Goal: Task Accomplishment & Management: Manage account settings

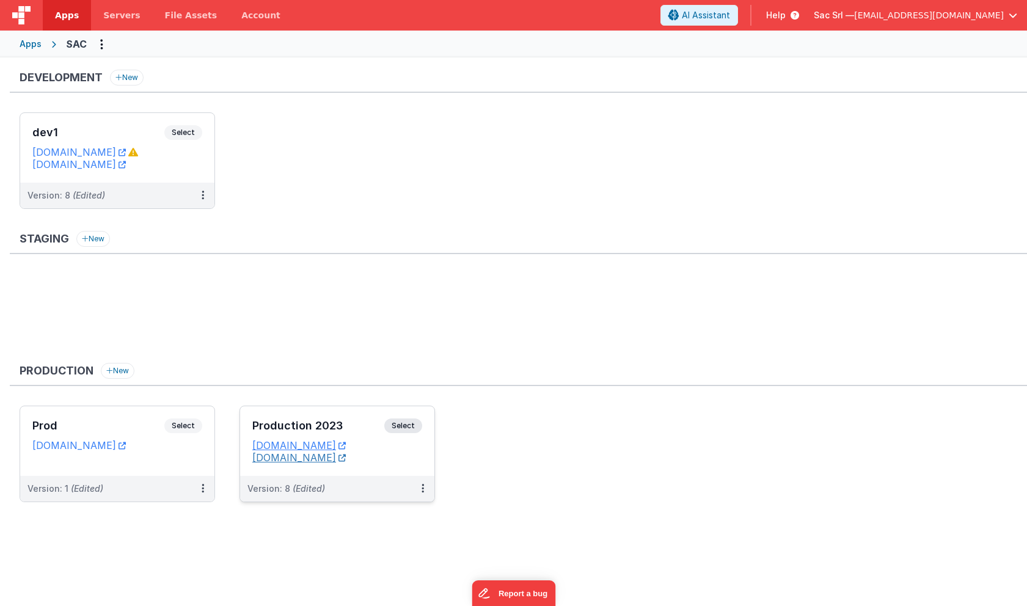
click at [317, 462] on link "[DOMAIN_NAME]" at bounding box center [299, 458] width 94 height 12
click at [39, 47] on div "Apps" at bounding box center [31, 44] width 22 height 12
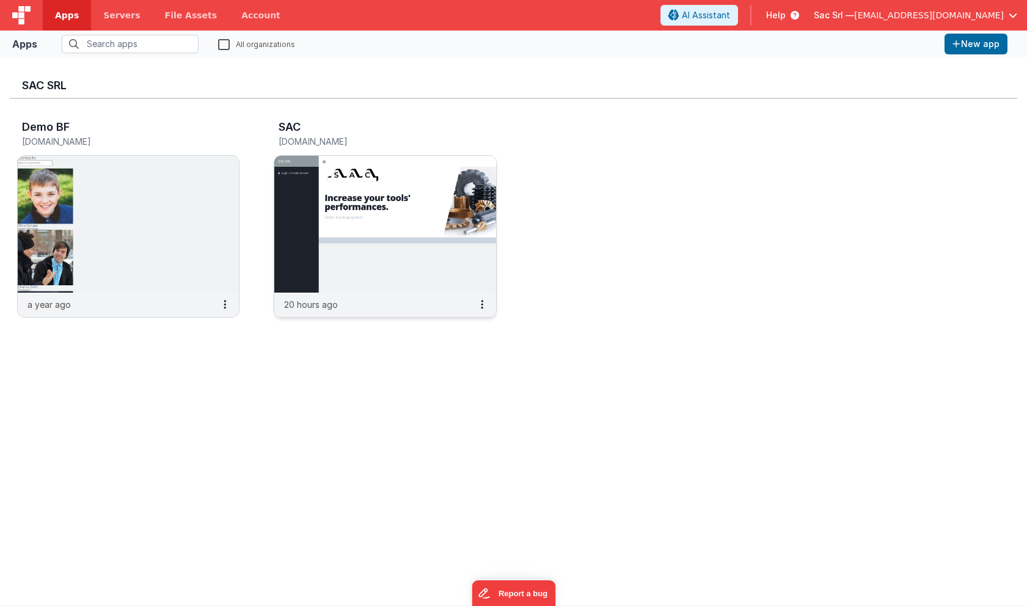
click at [438, 240] on img at bounding box center [384, 224] width 221 height 137
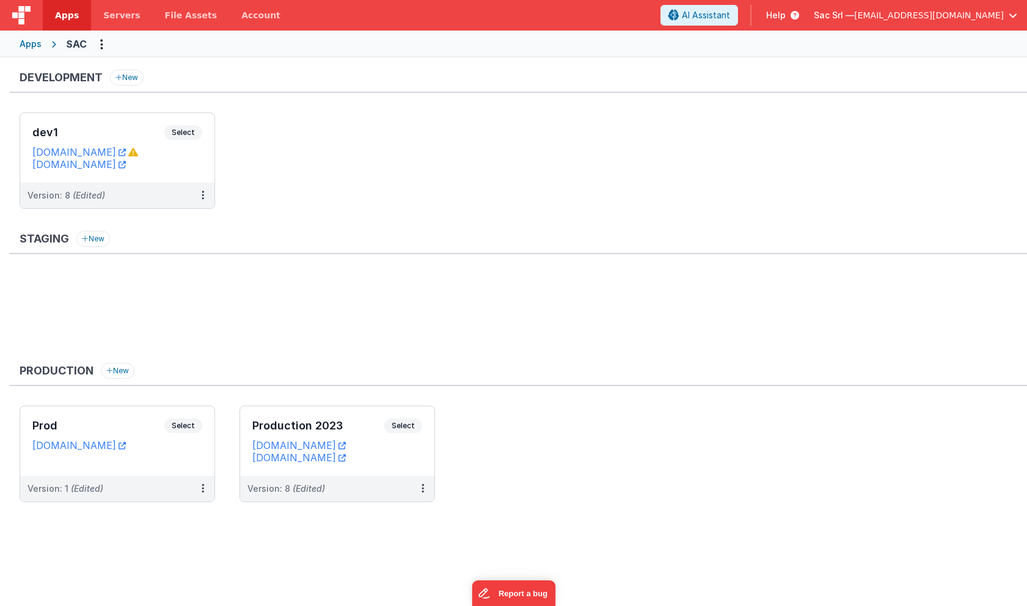
click at [279, 163] on ul "dev1 Select URLs sactools.nodisorder.app sacdev.fmbetterforms.com Version: 8 (E…" at bounding box center [524, 166] width 1008 height 109
click at [138, 154] on icon at bounding box center [133, 152] width 10 height 10
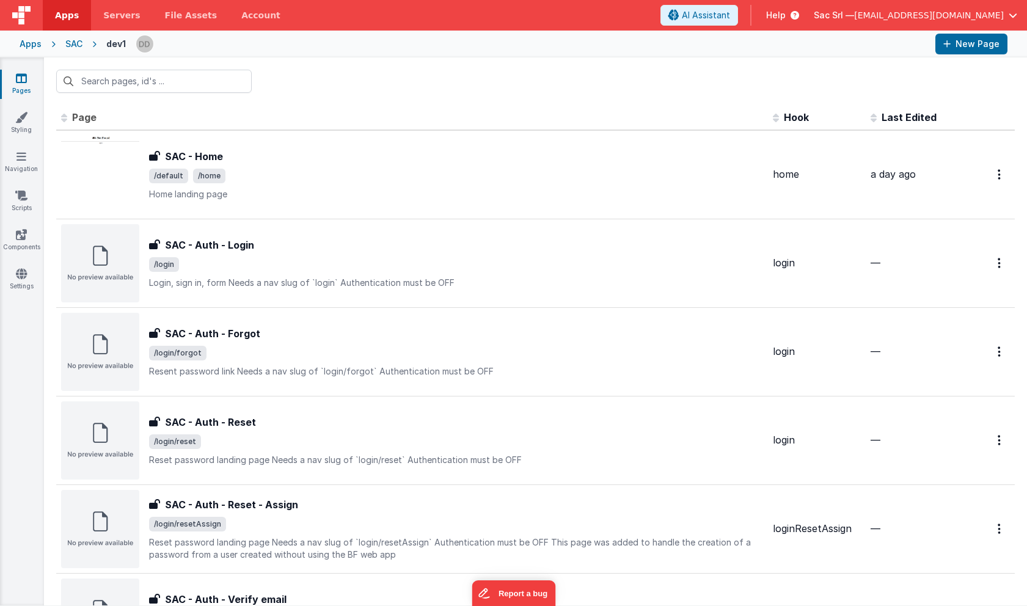
click at [23, 79] on icon at bounding box center [21, 78] width 11 height 12
click at [39, 42] on div "Apps" at bounding box center [31, 44] width 22 height 12
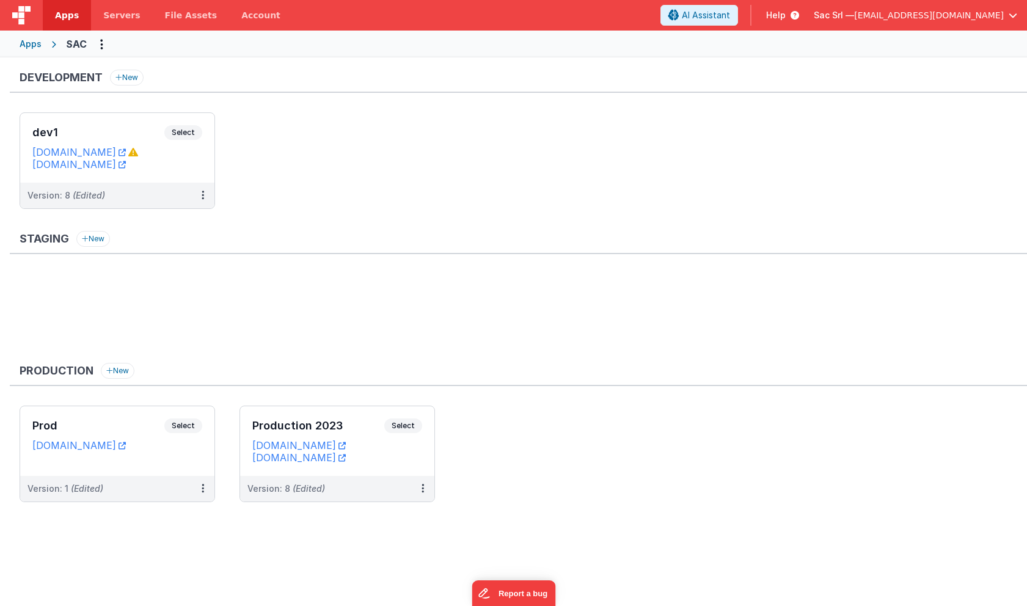
click at [786, 15] on span "Help" at bounding box center [776, 15] width 20 height 12
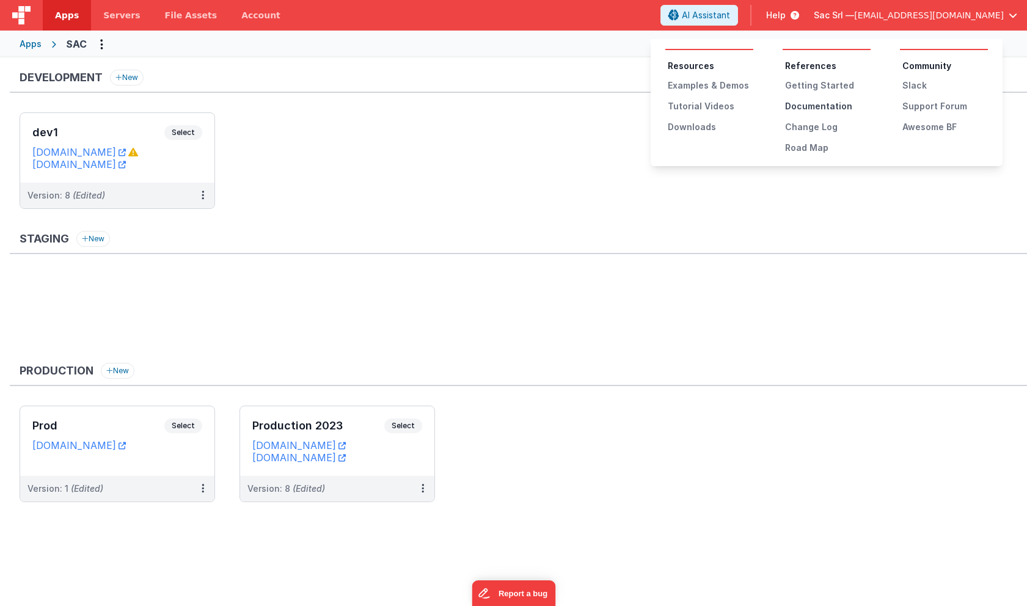
click at [823, 105] on div "Documentation" at bounding box center [828, 106] width 86 height 12
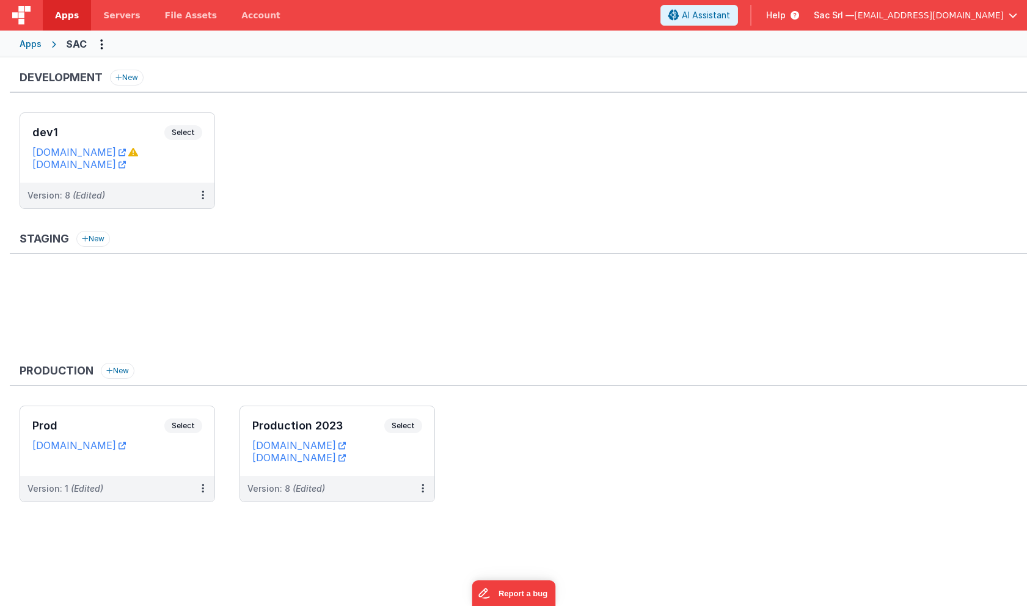
click at [786, 16] on span "Help" at bounding box center [776, 15] width 20 height 12
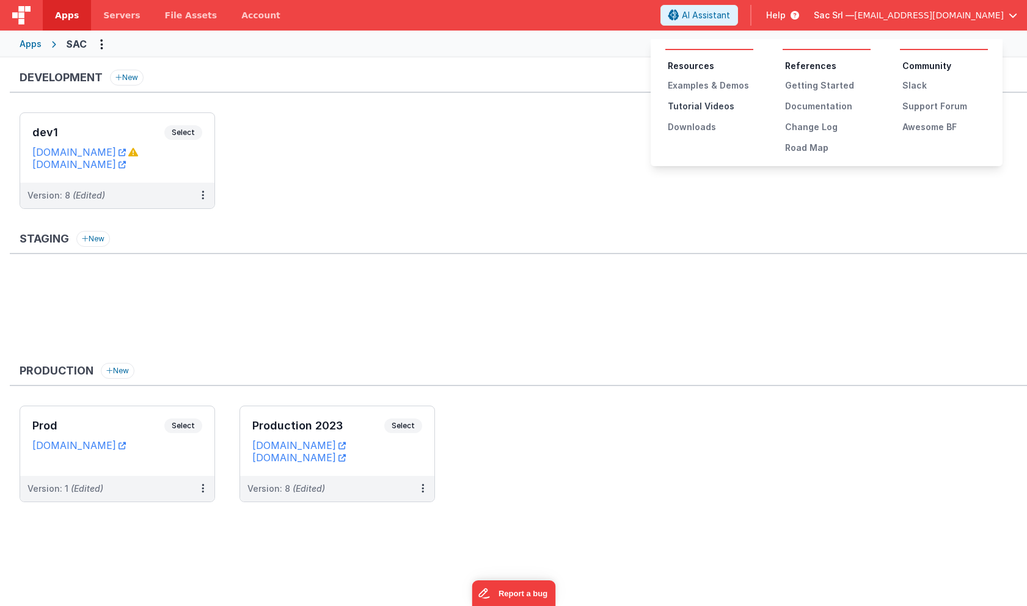
click at [718, 107] on div "Tutorial Videos" at bounding box center [711, 106] width 86 height 12
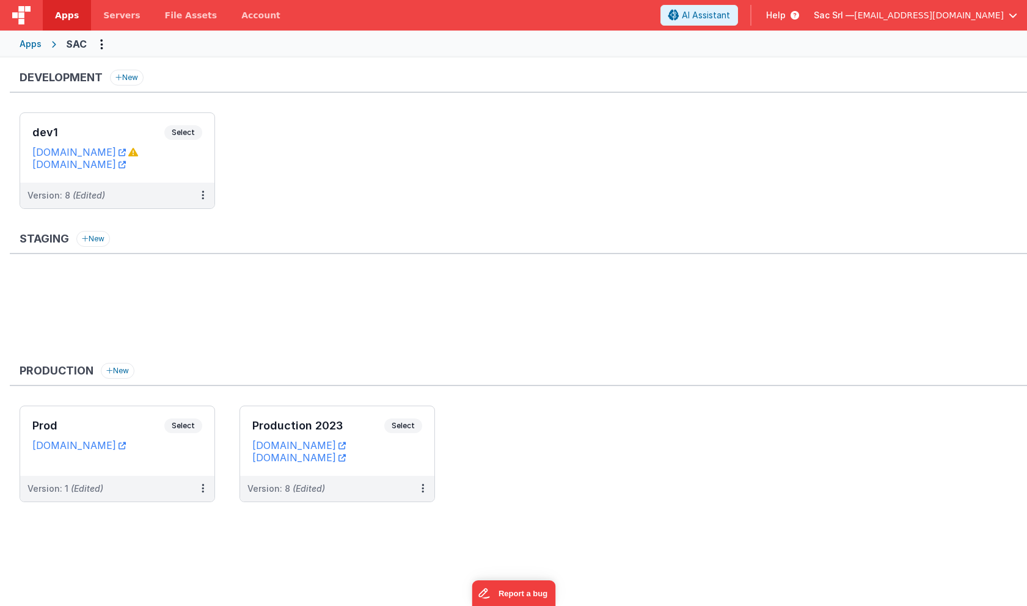
click at [786, 11] on span "Help" at bounding box center [776, 15] width 20 height 12
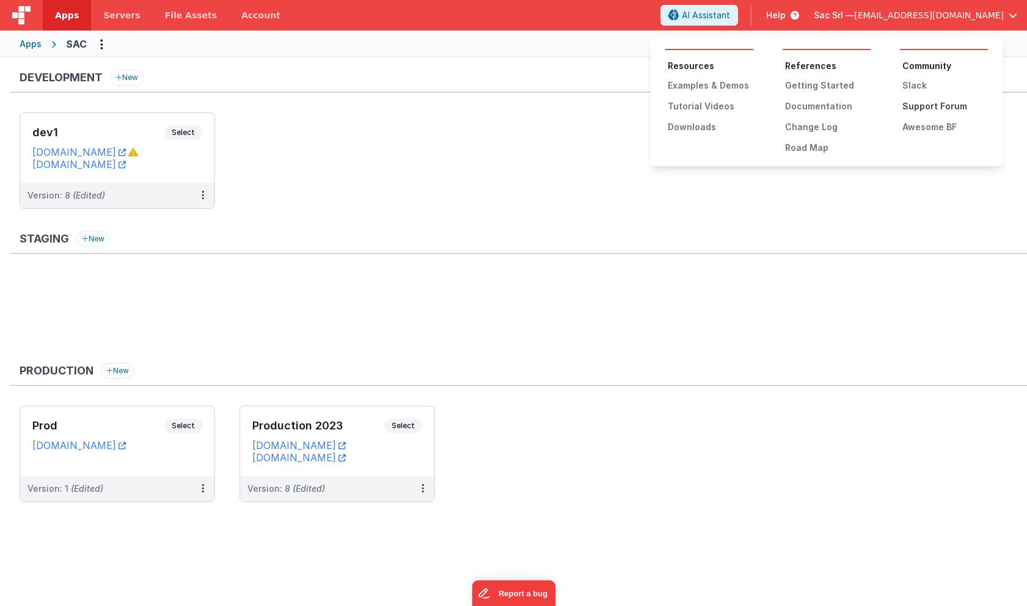
click at [924, 105] on div "Support Forum" at bounding box center [946, 106] width 86 height 12
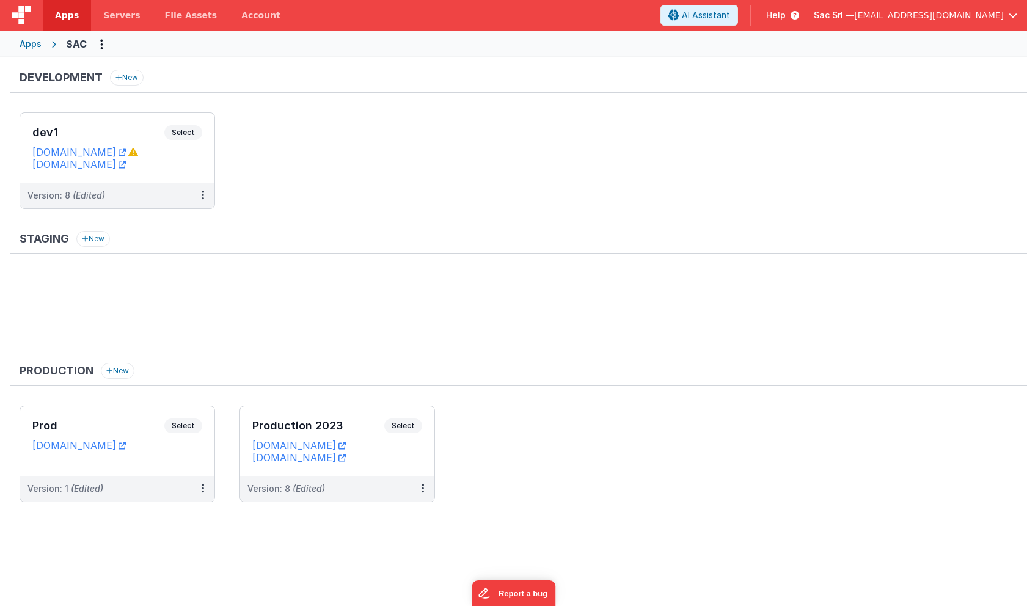
click at [786, 12] on span "Help" at bounding box center [776, 15] width 20 height 12
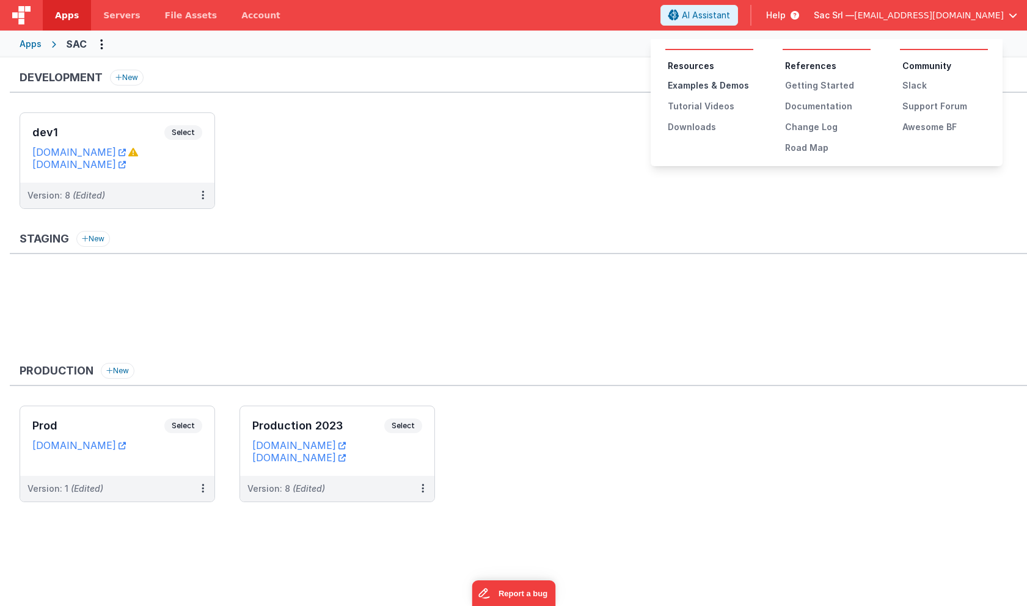
click at [714, 84] on div "Examples & Demos" at bounding box center [711, 85] width 86 height 12
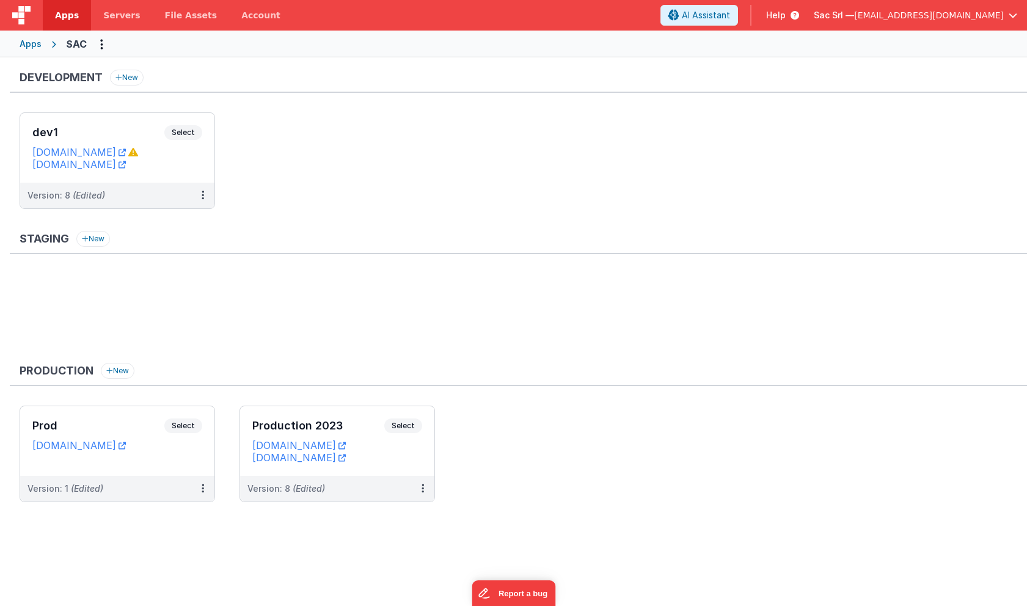
click at [786, 13] on span "Help" at bounding box center [776, 15] width 20 height 12
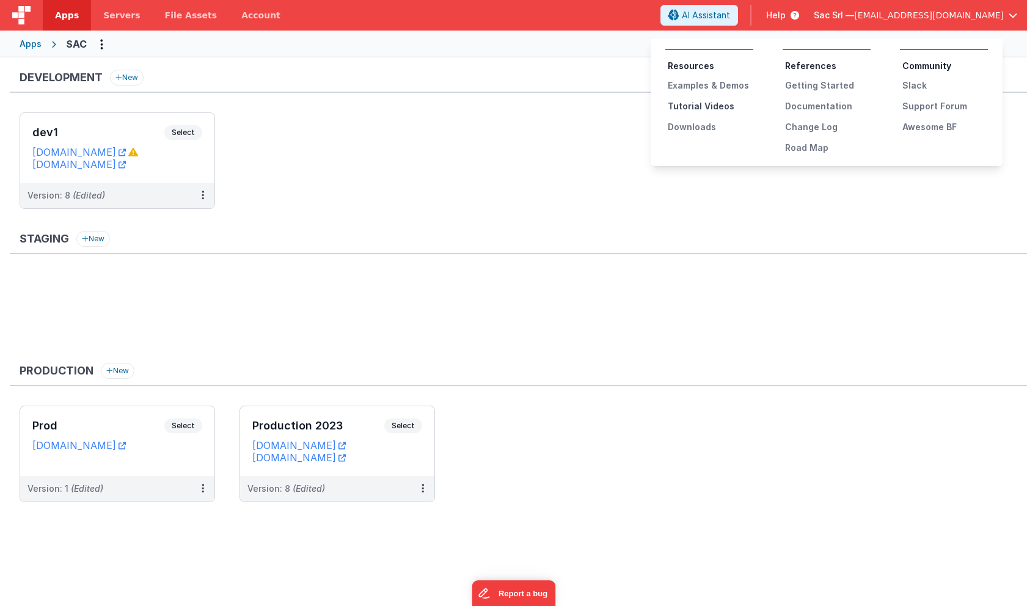
click at [705, 108] on div "Tutorial Videos" at bounding box center [711, 106] width 86 height 12
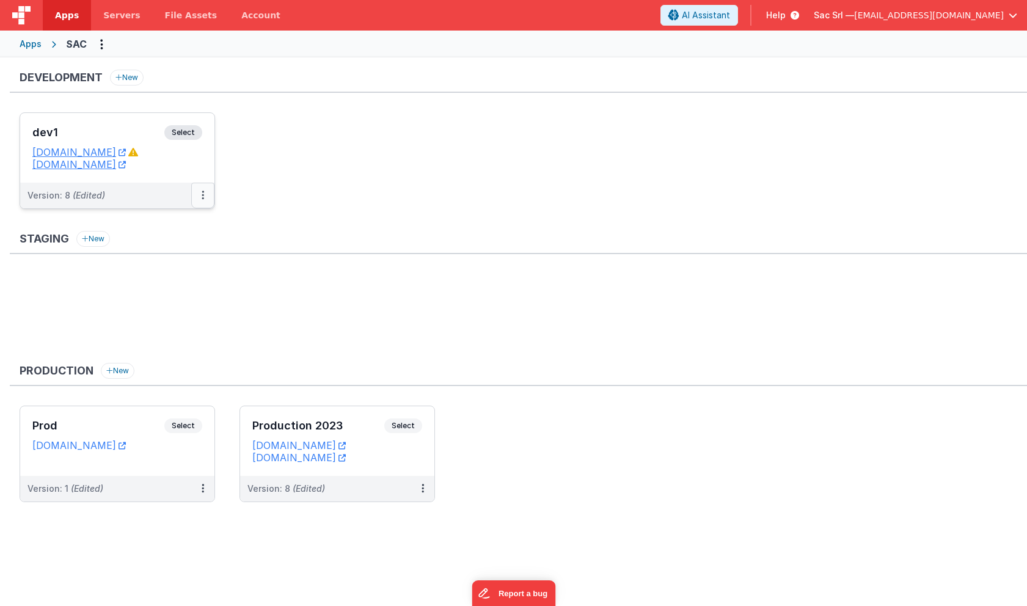
click at [203, 196] on icon at bounding box center [203, 195] width 2 height 1
click at [173, 246] on span "Open Helper" at bounding box center [158, 245] width 54 height 10
click at [187, 248] on link "Open Helper" at bounding box center [161, 245] width 108 height 22
click at [155, 267] on link "Deploy..." at bounding box center [161, 267] width 108 height 22
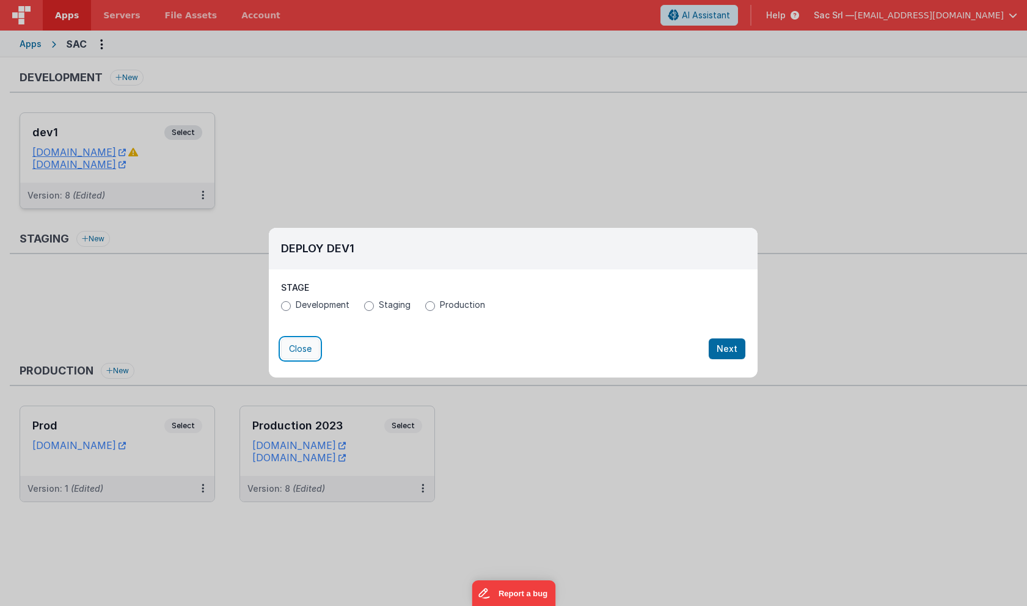
click at [299, 356] on button "Close" at bounding box center [300, 349] width 39 height 21
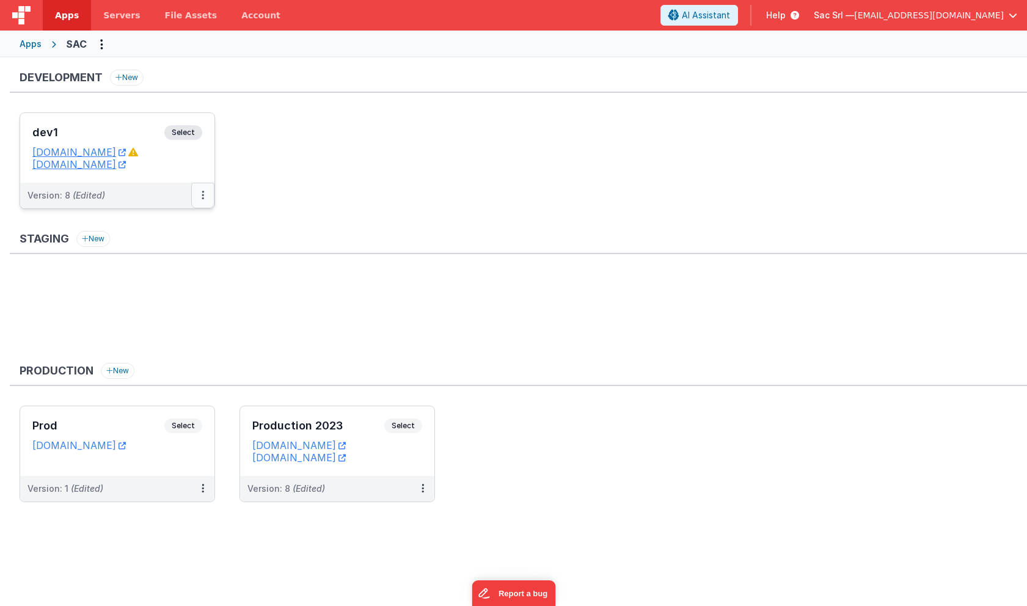
click at [200, 193] on button at bounding box center [202, 196] width 23 height 26
click at [267, 228] on div at bounding box center [513, 303] width 1027 height 606
click at [428, 490] on button at bounding box center [422, 489] width 23 height 26
click at [443, 466] on div at bounding box center [513, 303] width 1027 height 606
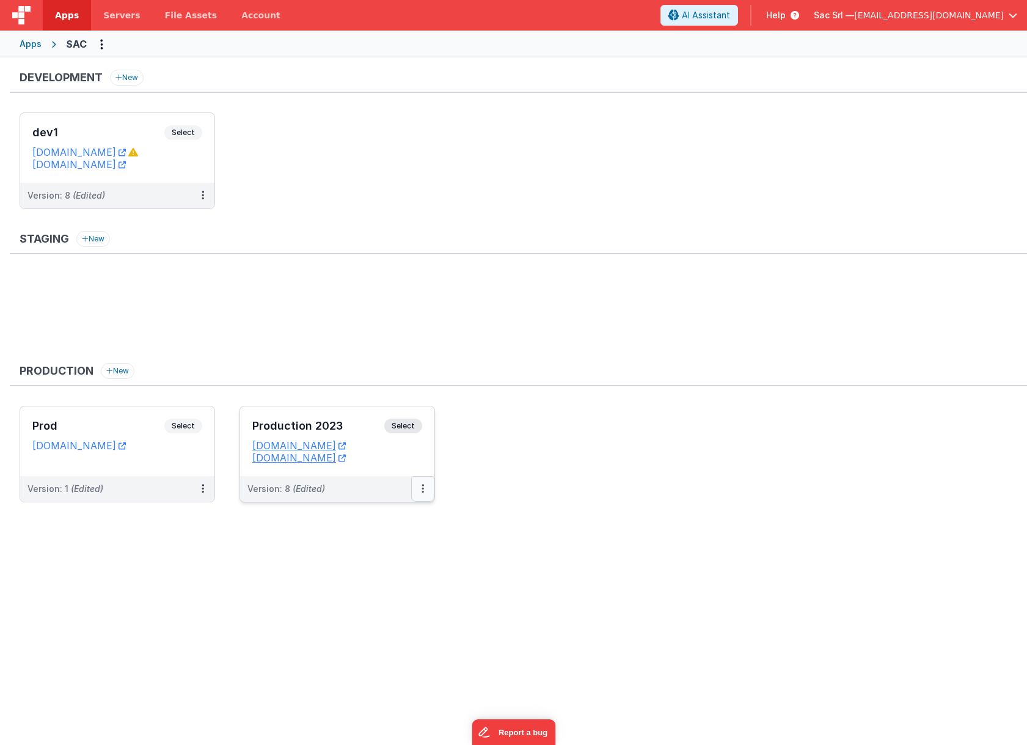
click at [424, 489] on button at bounding box center [422, 489] width 23 height 26
click at [391, 540] on span "Open Helper" at bounding box center [378, 538] width 54 height 10
drag, startPoint x: 388, startPoint y: 460, endPoint x: 365, endPoint y: 460, distance: 23.2
click at [388, 460] on div at bounding box center [513, 372] width 1027 height 745
click at [327, 460] on link "[DOMAIN_NAME]" at bounding box center [299, 458] width 94 height 12
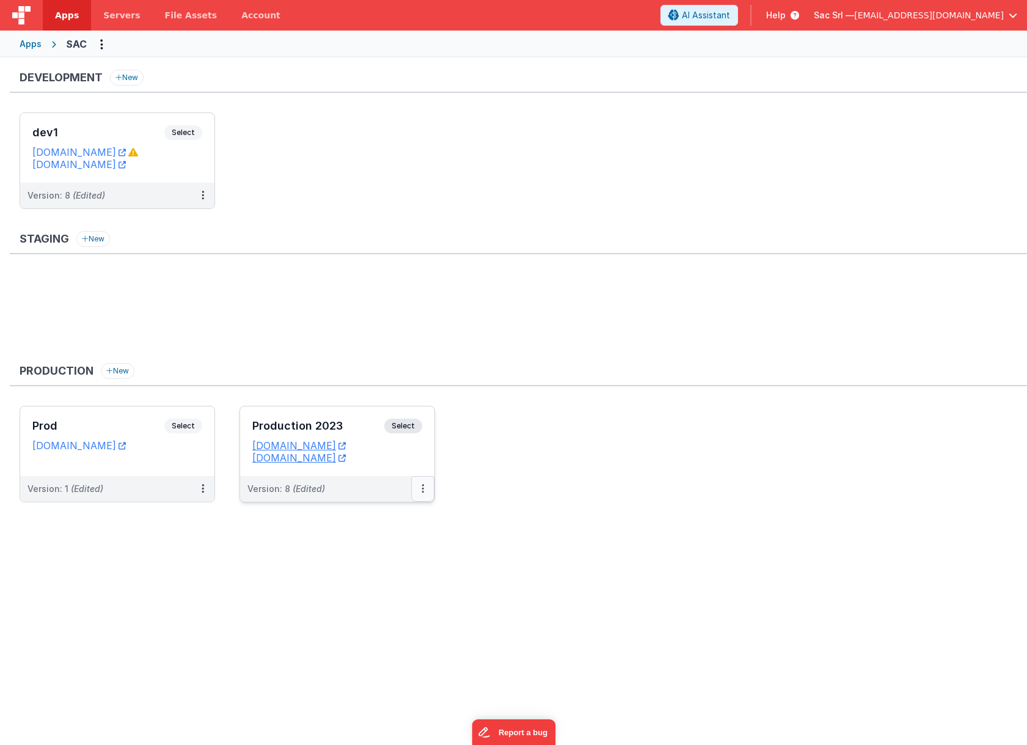
click at [423, 488] on icon at bounding box center [423, 488] width 2 height 1
click at [391, 540] on span "Open Helper" at bounding box center [378, 538] width 54 height 10
click at [522, 500] on div at bounding box center [513, 372] width 1027 height 745
click at [422, 489] on icon at bounding box center [423, 488] width 2 height 1
click at [374, 524] on link "Edit" at bounding box center [381, 516] width 108 height 22
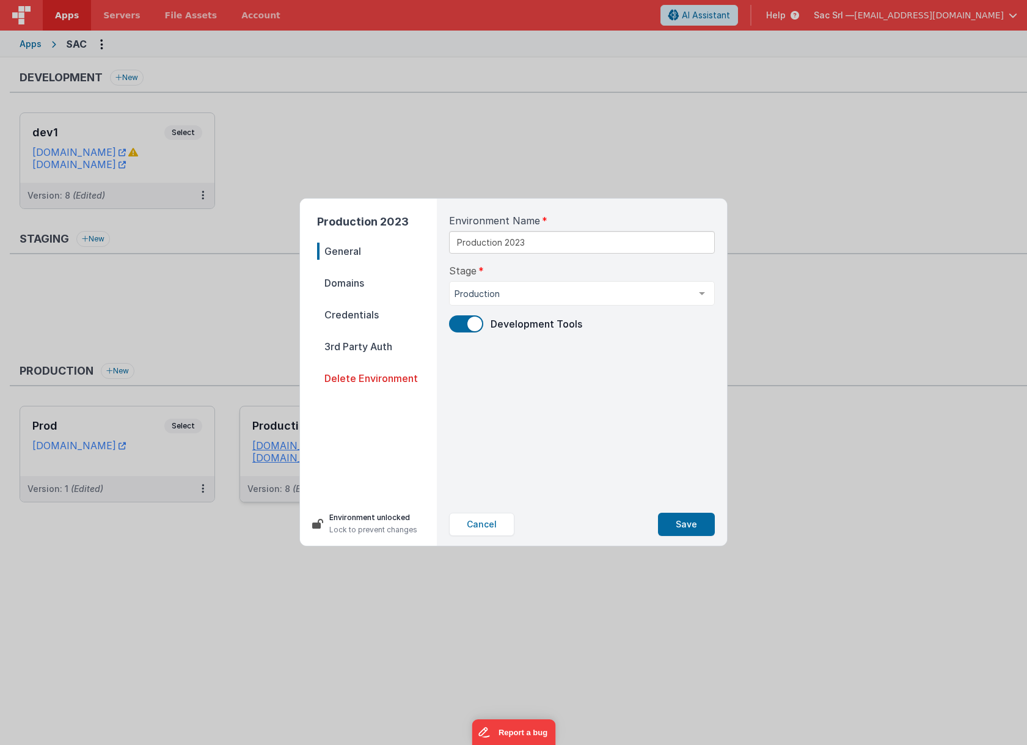
click at [378, 306] on span "Credentials" at bounding box center [377, 314] width 120 height 17
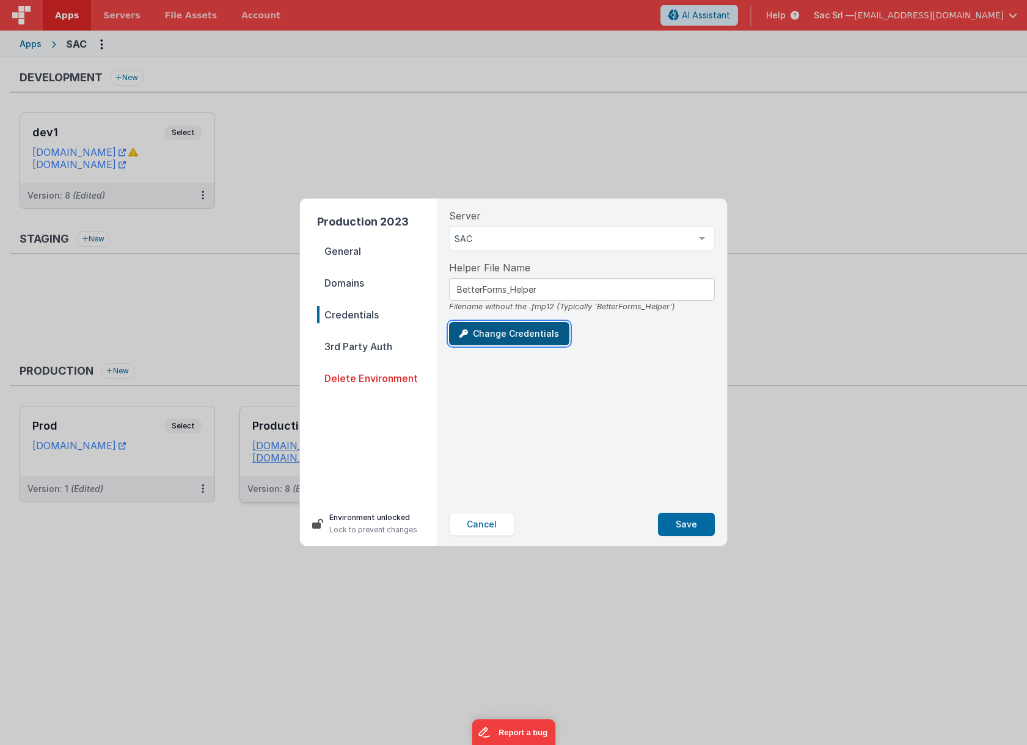
click at [474, 337] on button "Change Credentials" at bounding box center [509, 333] width 120 height 23
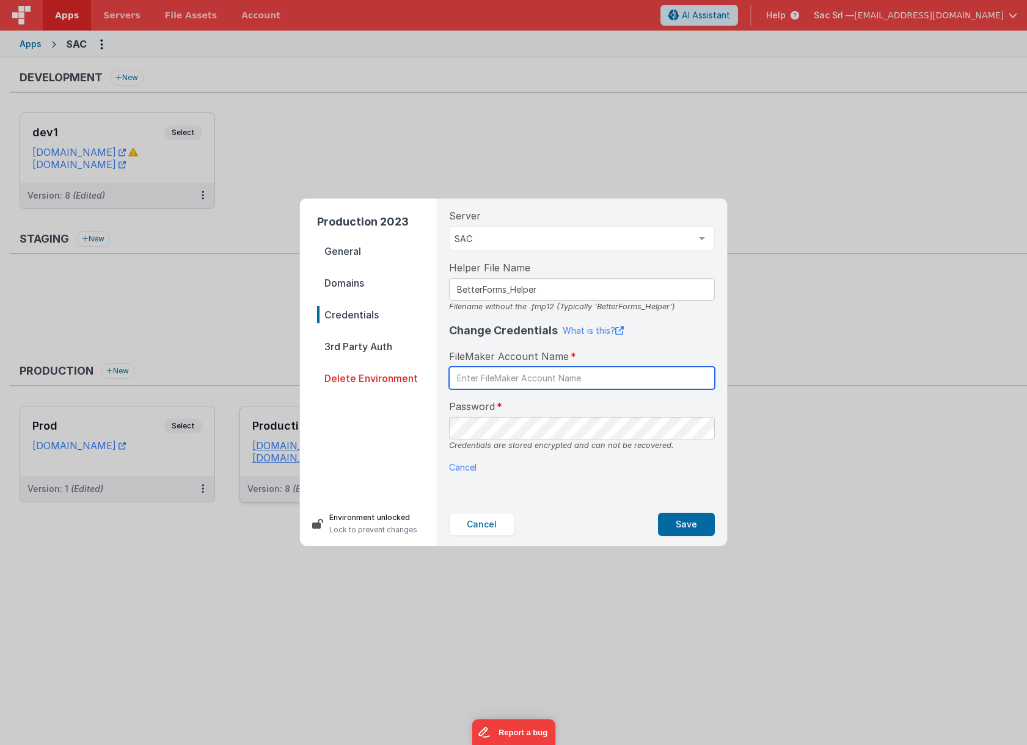
click at [496, 385] on input "text" at bounding box center [582, 378] width 266 height 23
paste input "BetterForms"
type input "BetterForms"
click at [691, 523] on button "Save" at bounding box center [686, 524] width 57 height 23
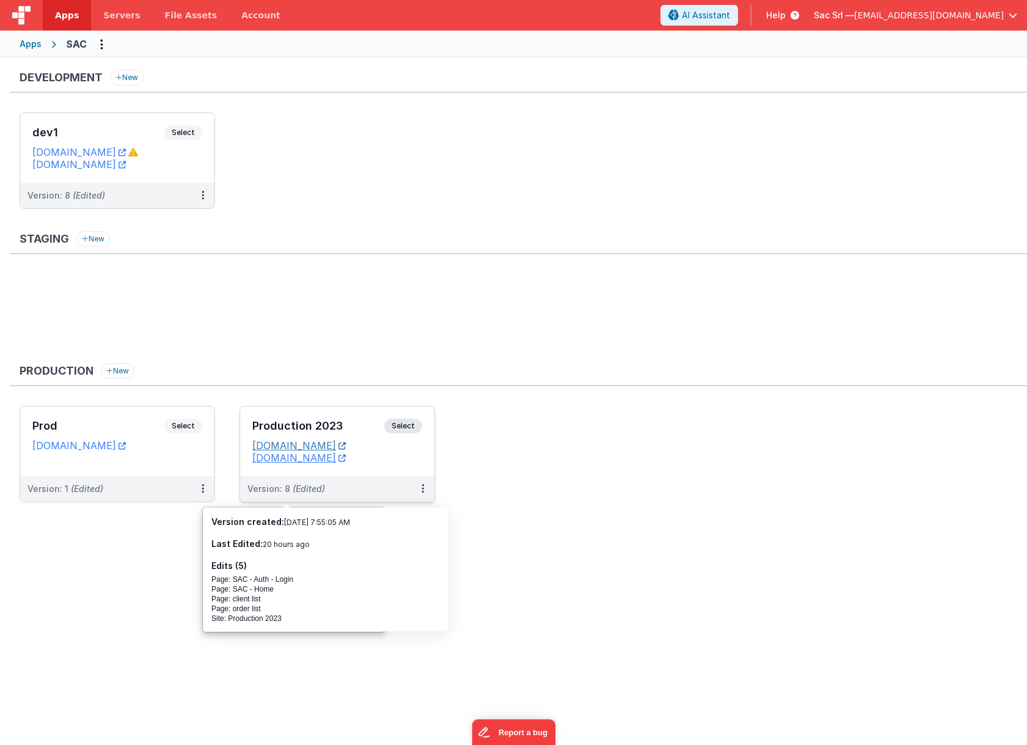
click at [346, 446] on icon at bounding box center [342, 446] width 7 height 1
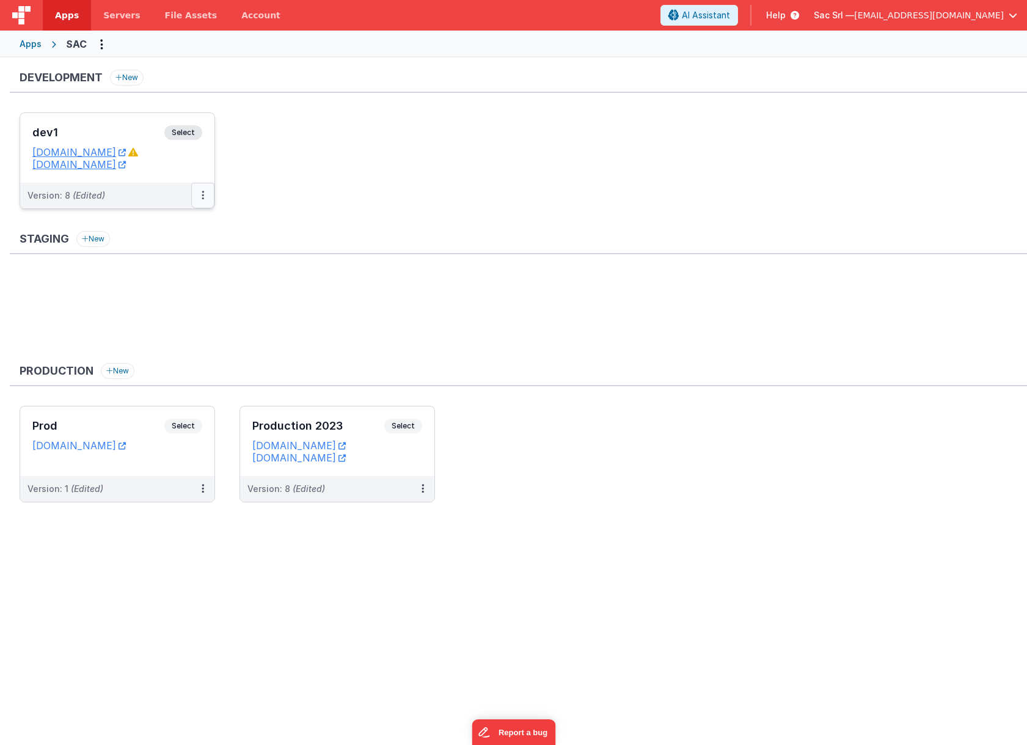
click at [206, 199] on button at bounding box center [202, 196] width 23 height 26
click at [172, 222] on link "Edit" at bounding box center [161, 223] width 108 height 22
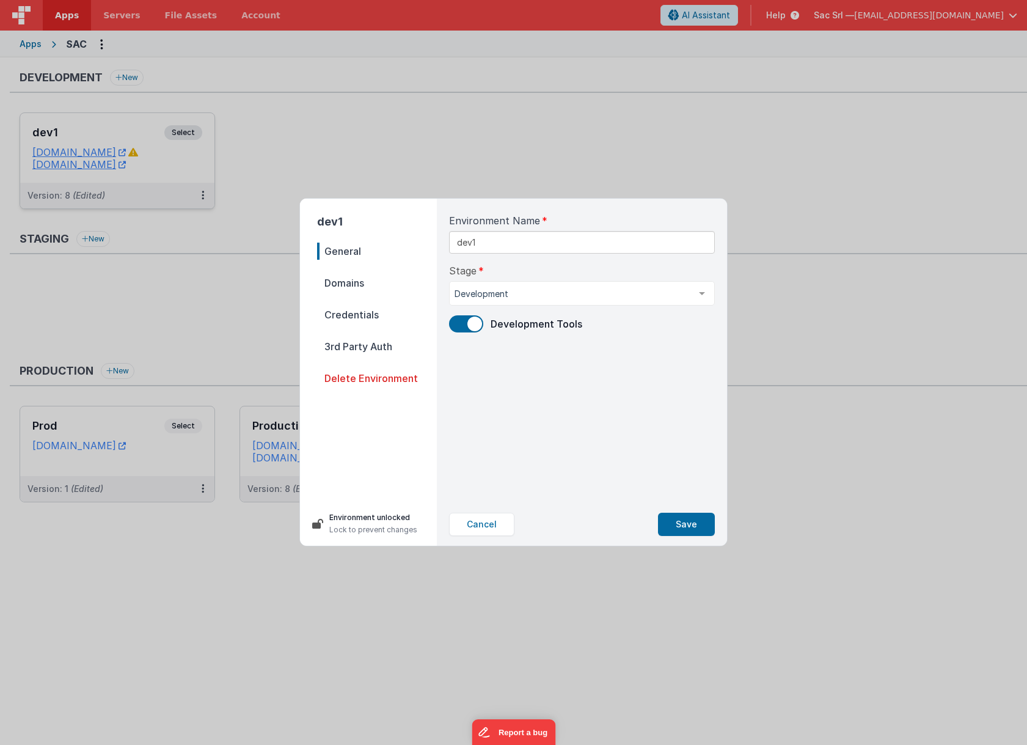
click at [367, 281] on span "Domains" at bounding box center [377, 282] width 120 height 17
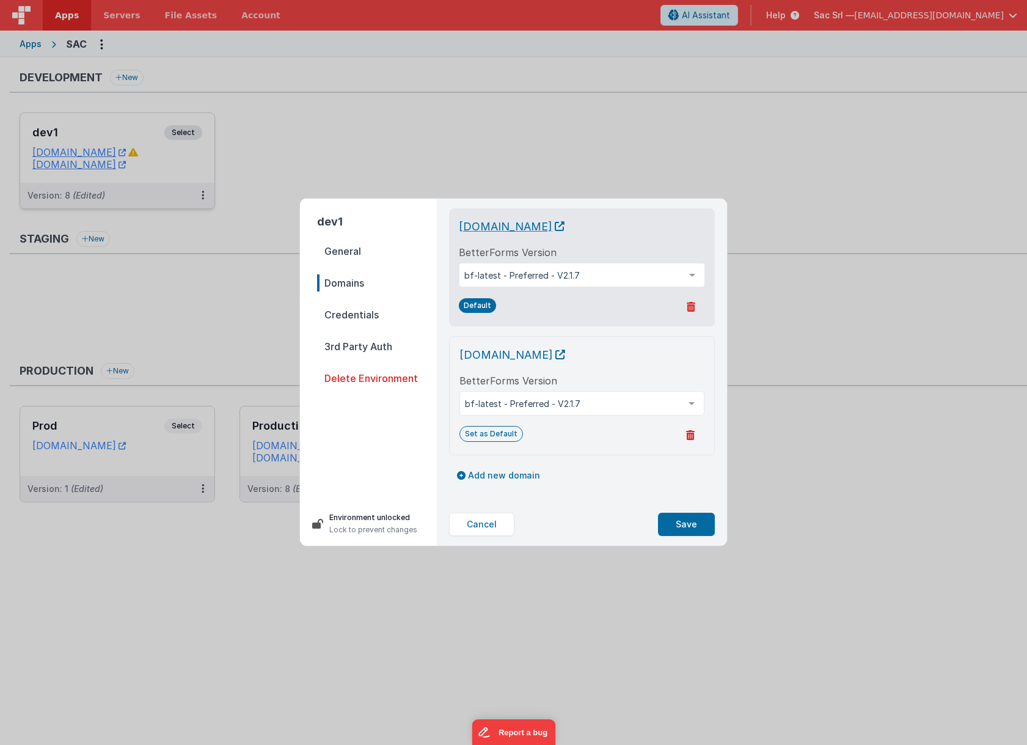
click at [565, 227] on icon at bounding box center [560, 226] width 10 height 1
